Goal: Find specific page/section: Find specific page/section

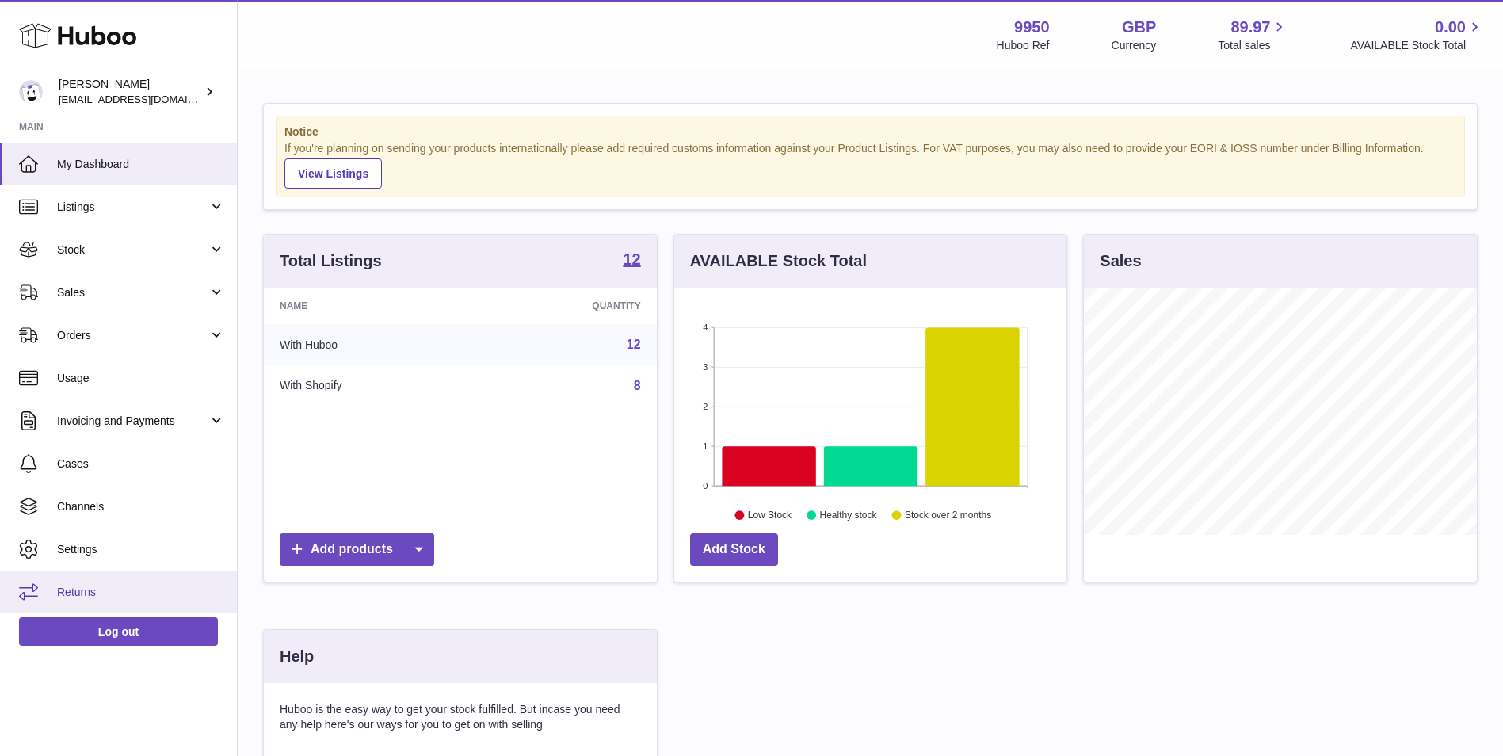
scroll to position [247, 392]
click at [71, 593] on span "Returns" at bounding box center [141, 592] width 168 height 15
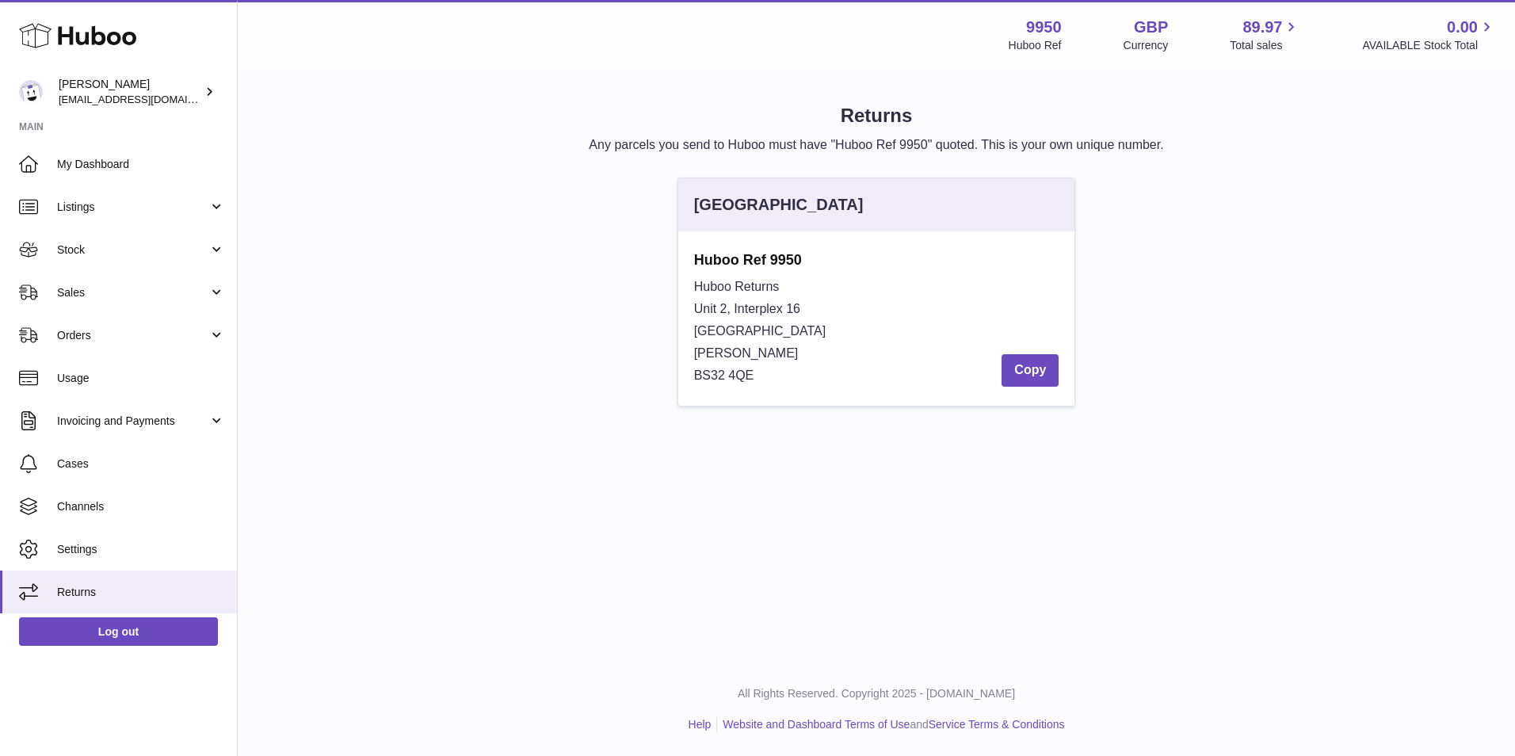
drag, startPoint x: 800, startPoint y: 259, endPoint x: 686, endPoint y: 258, distance: 114.1
click at [686, 258] on div "Huboo Ref 9950 [STREET_ADDRESS][PERSON_NAME] Copy" at bounding box center [876, 318] width 397 height 174
drag, startPoint x: 686, startPoint y: 258, endPoint x: 713, endPoint y: 260, distance: 27.8
copy strong "Huboo Ref 9950"
drag, startPoint x: 780, startPoint y: 288, endPoint x: 690, endPoint y: 287, distance: 89.6
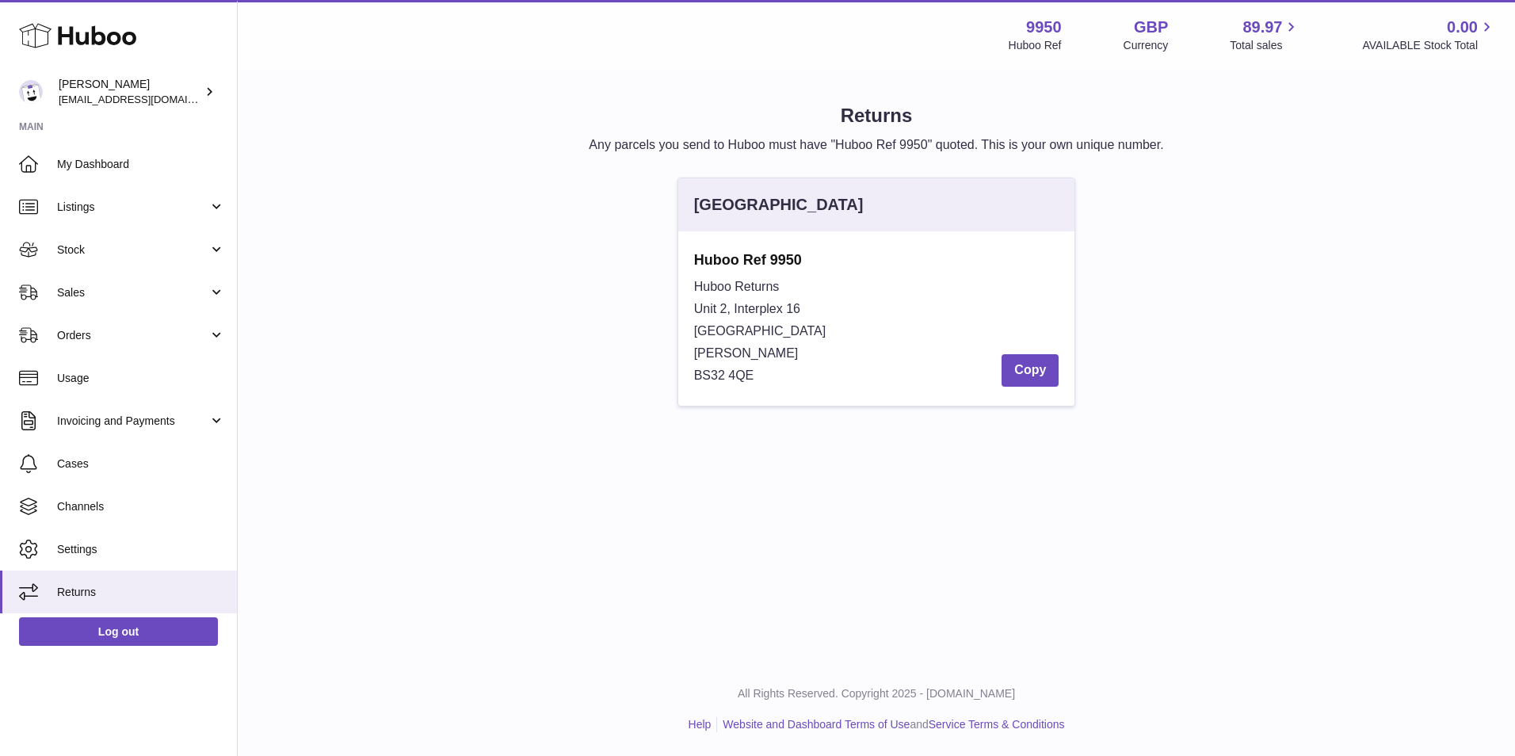
click at [690, 287] on div "Huboo Ref 9950 [STREET_ADDRESS][PERSON_NAME] Copy" at bounding box center [876, 318] width 397 height 174
copy span "Huboo Returns"
click at [866, 310] on div "Huboo Returns Unit 2, Interplex [STREET_ADDRESS][PERSON_NAME] Copy" at bounding box center [876, 331] width 365 height 111
click at [1035, 372] on button "Copy" at bounding box center [1030, 370] width 57 height 32
click at [1041, 373] on button "Copy" at bounding box center [1030, 370] width 57 height 32
